Goal: Check status: Check status

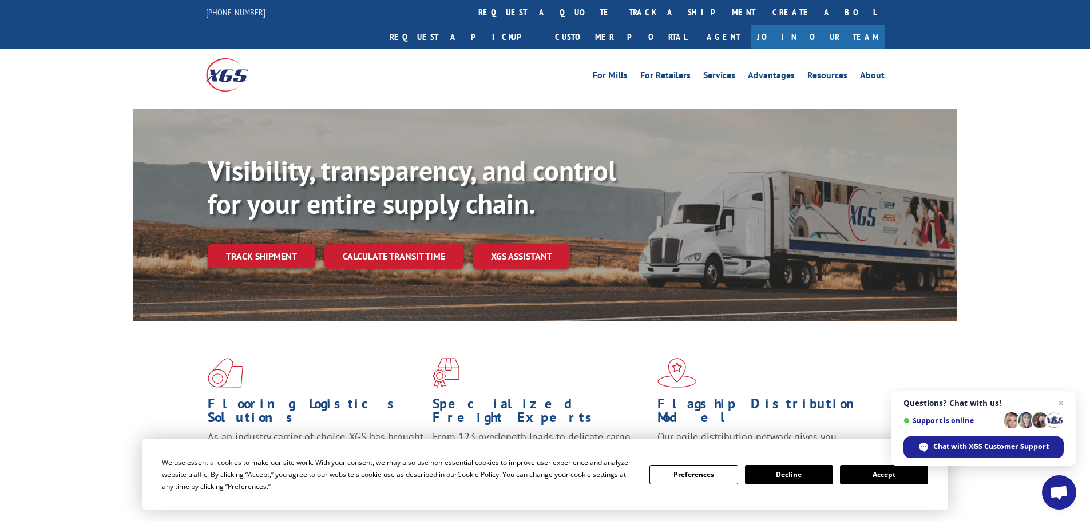
scroll to position [172, 0]
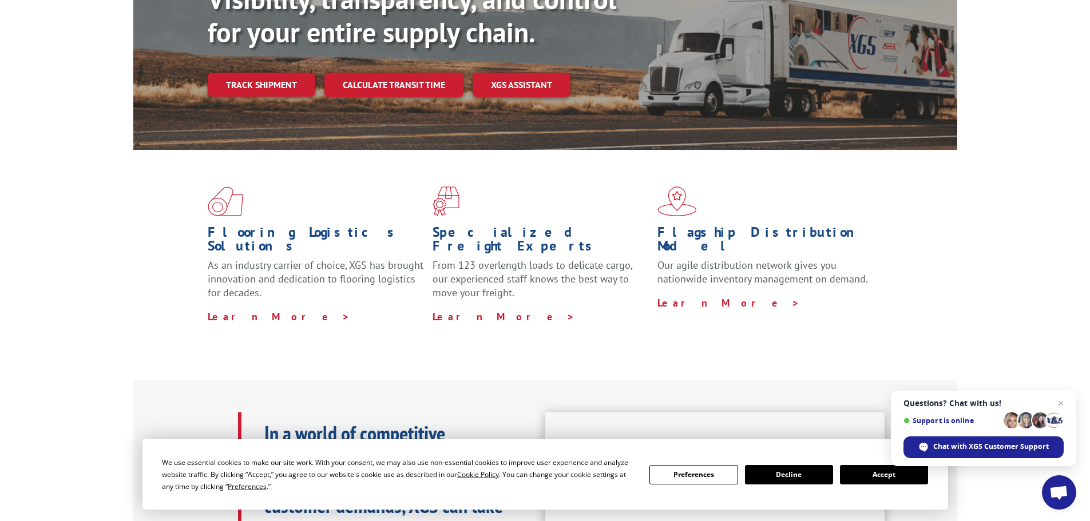
click at [878, 469] on button "Accept" at bounding box center [884, 474] width 88 height 19
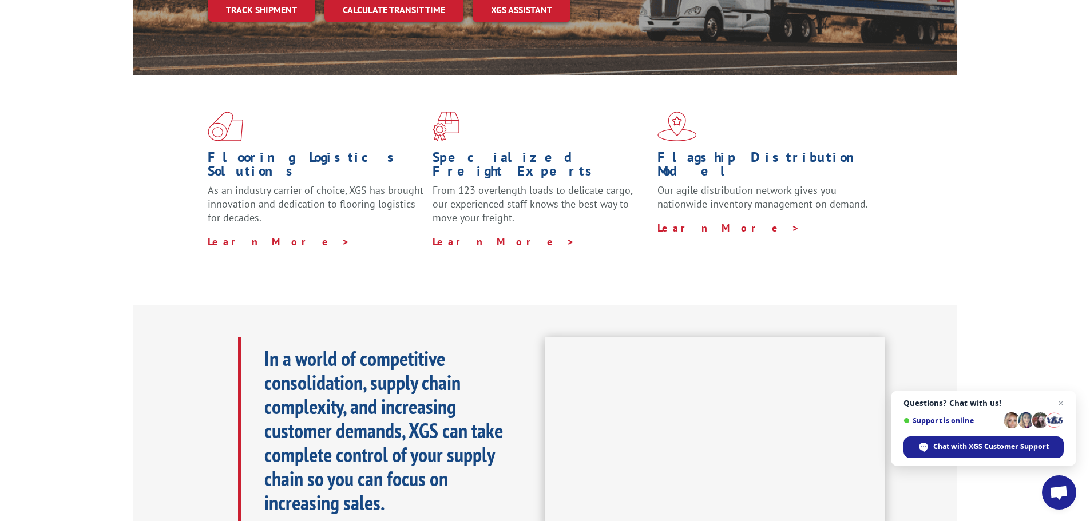
scroll to position [0, 0]
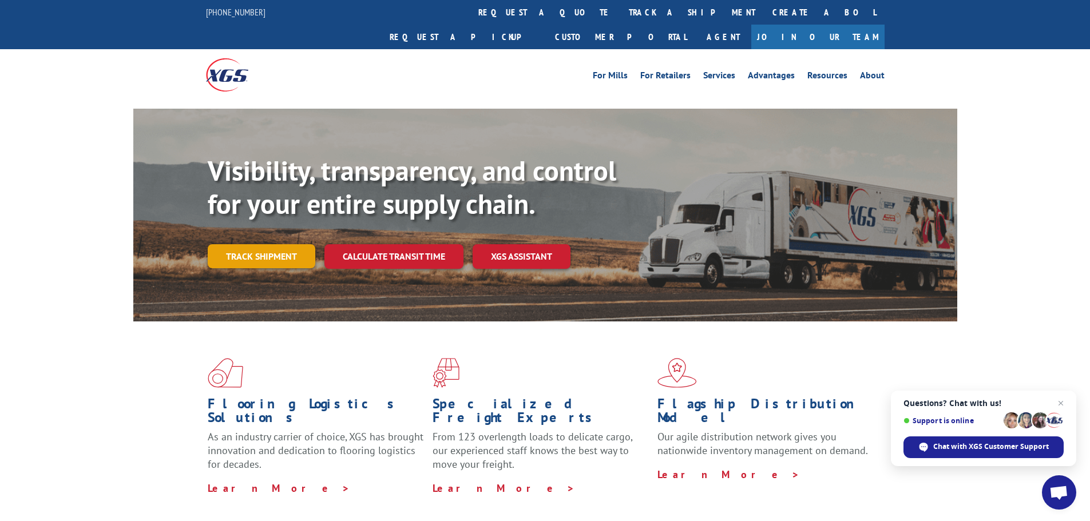
click at [257, 244] on link "Track shipment" at bounding box center [262, 256] width 108 height 24
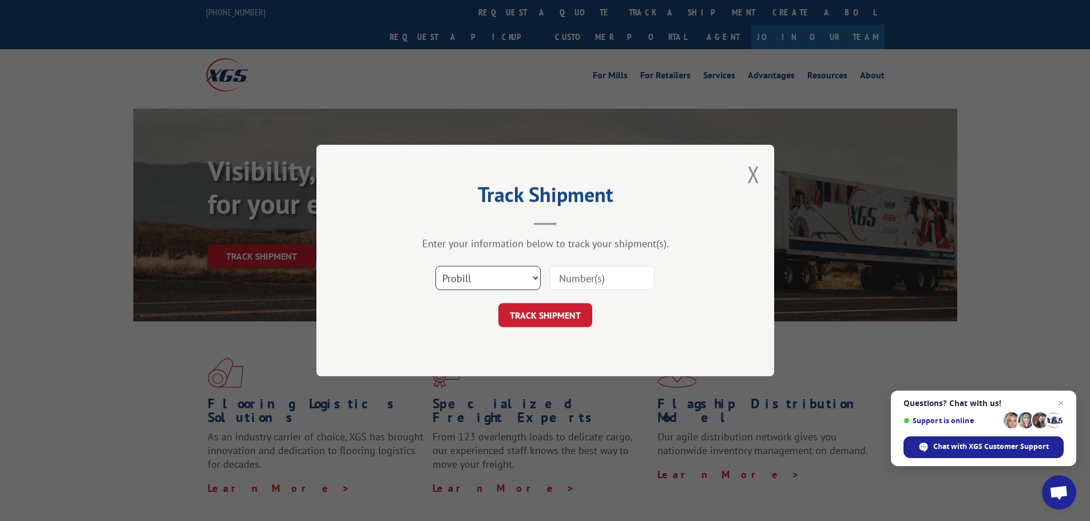
click at [489, 274] on select "Select category... Probill BOL PO" at bounding box center [487, 278] width 105 height 24
select select "bol"
click at [435, 266] on select "Select category... Probill BOL PO" at bounding box center [487, 278] width 105 height 24
click at [561, 277] on input at bounding box center [601, 278] width 105 height 24
paste input "0078150435"
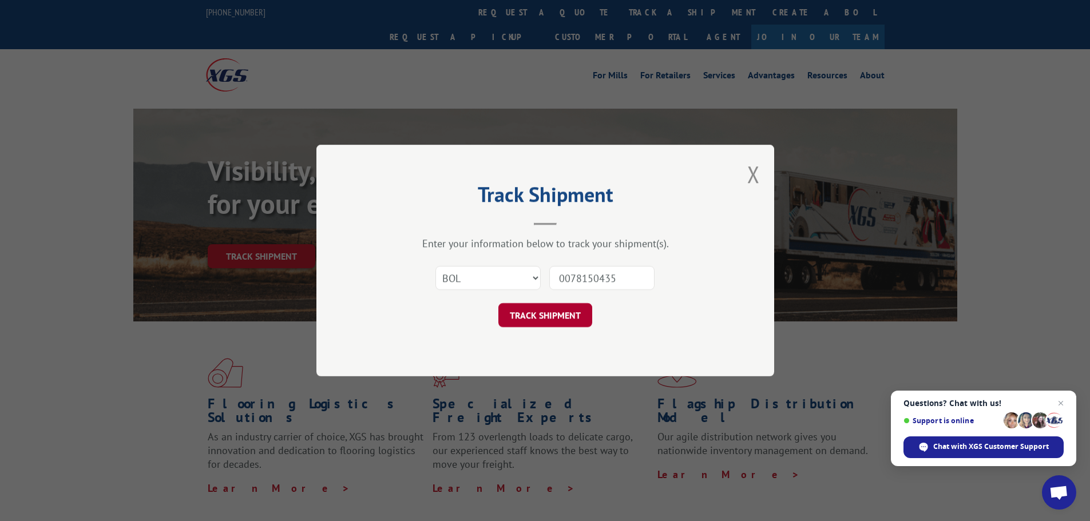
type input "0078150435"
click at [539, 319] on button "TRACK SHIPMENT" at bounding box center [545, 315] width 94 height 24
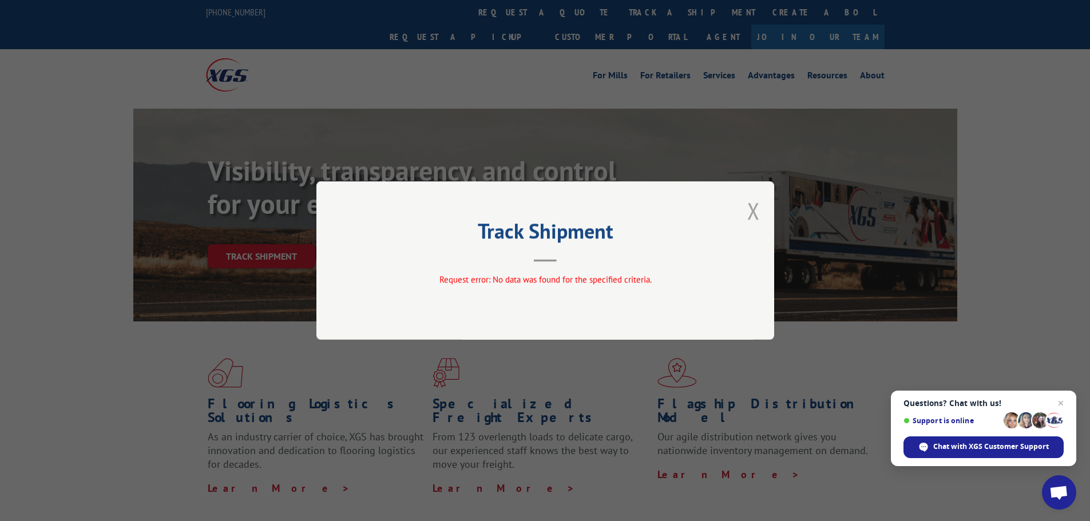
click at [753, 213] on button "Close modal" at bounding box center [753, 211] width 13 height 30
